Goal: Check status: Check status

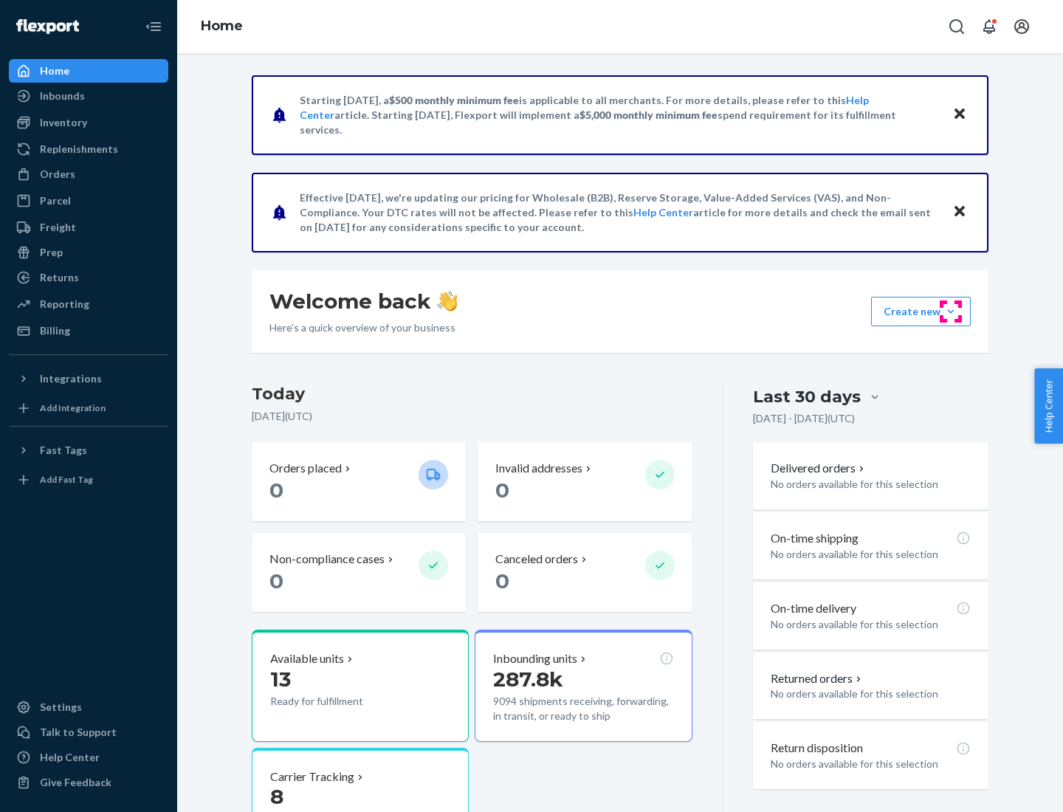
click at [951, 311] on button "Create new Create new inbound Create new order Create new product" at bounding box center [921, 312] width 100 height 30
click at [50, 252] on div "Prep" at bounding box center [51, 252] width 23 height 15
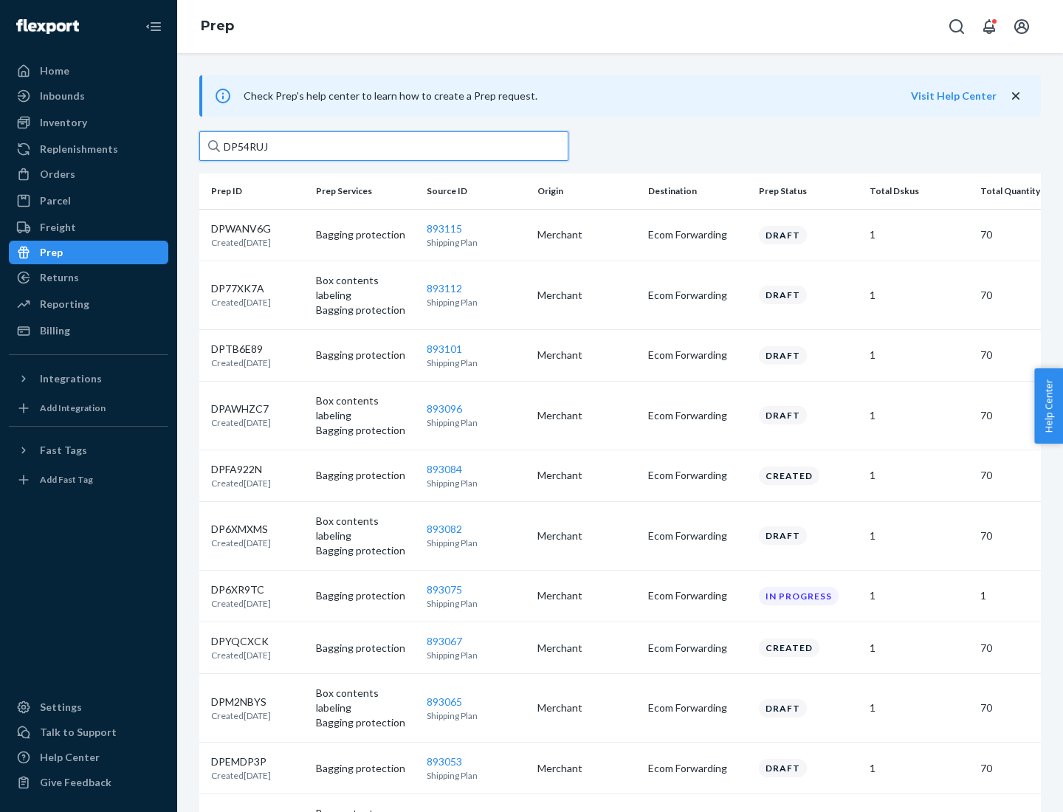
type input "DP54RUJL"
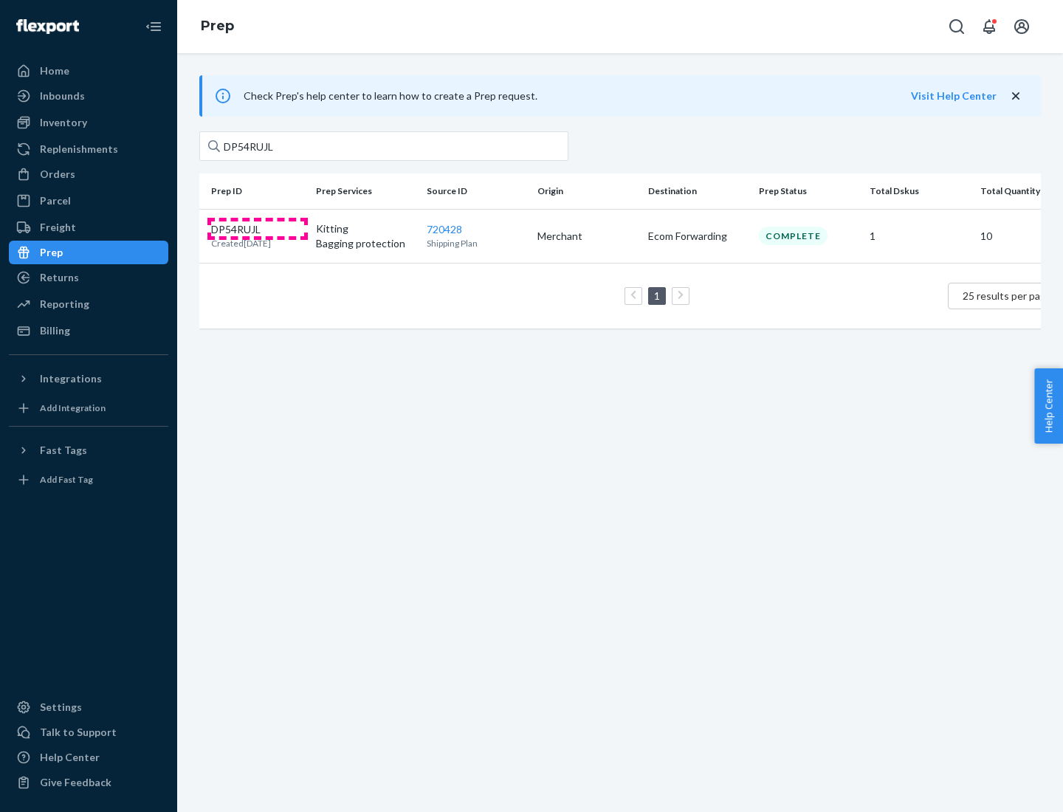
click at [258, 228] on p "DP54RUJL" at bounding box center [241, 229] width 60 height 15
